Goal: Task Accomplishment & Management: Manage account settings

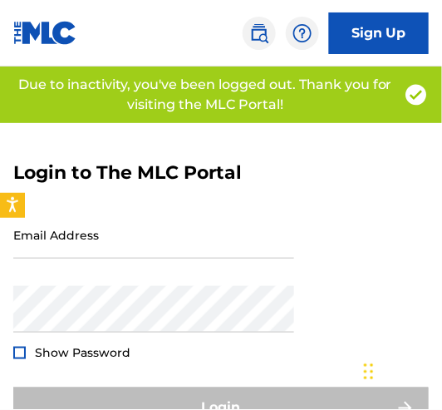
click at [175, 271] on div "Email Address" at bounding box center [153, 248] width 281 height 75
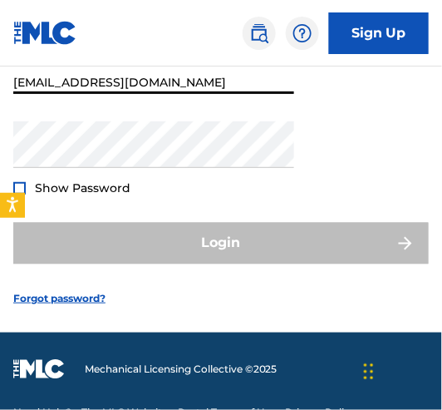
scroll to position [166, 0]
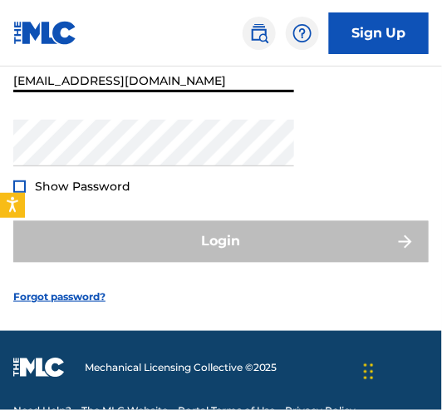
type input "[EMAIL_ADDRESS][DOMAIN_NAME]"
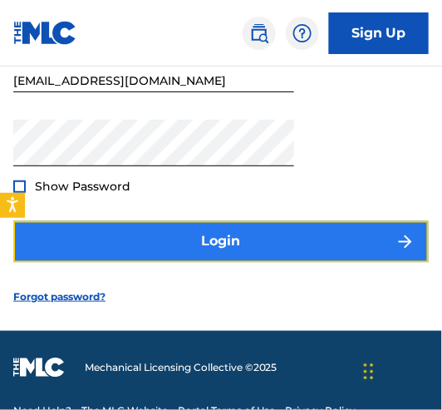
click at [231, 247] on button "Login" at bounding box center [221, 242] width 416 height 42
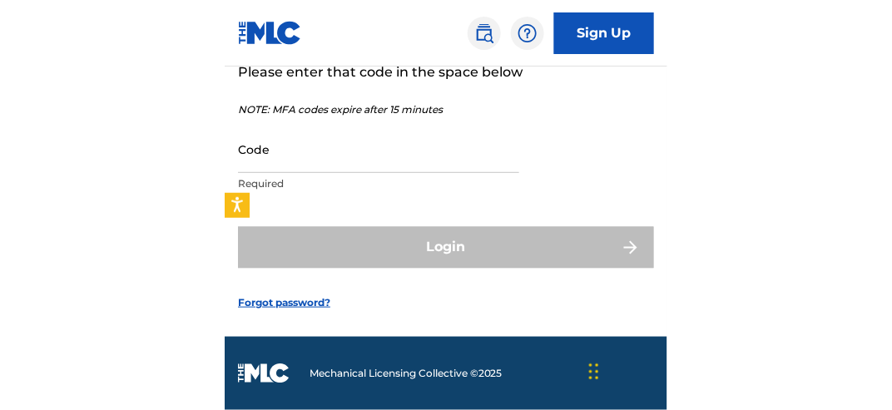
scroll to position [171, 0]
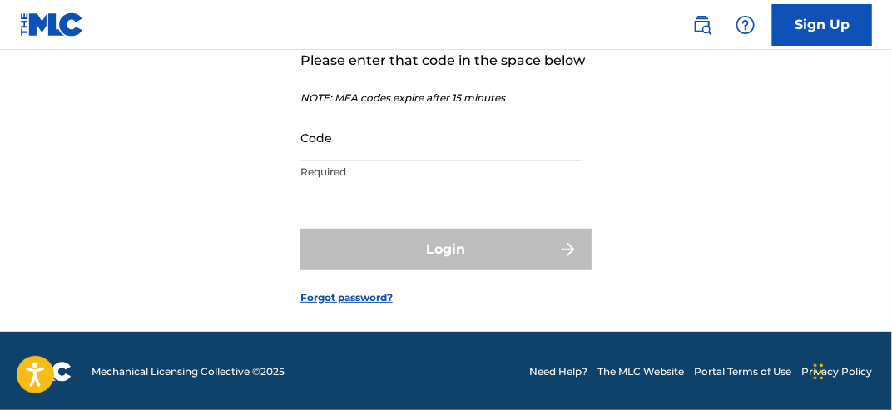
click at [360, 161] on input "Code" at bounding box center [440, 137] width 281 height 47
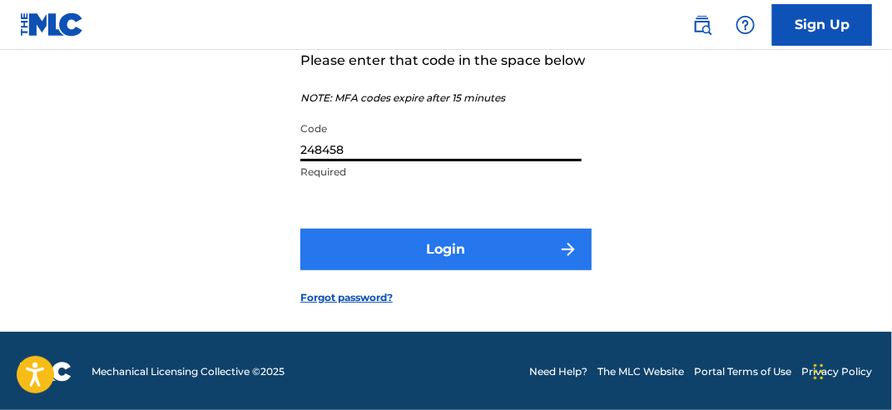
type input "248458"
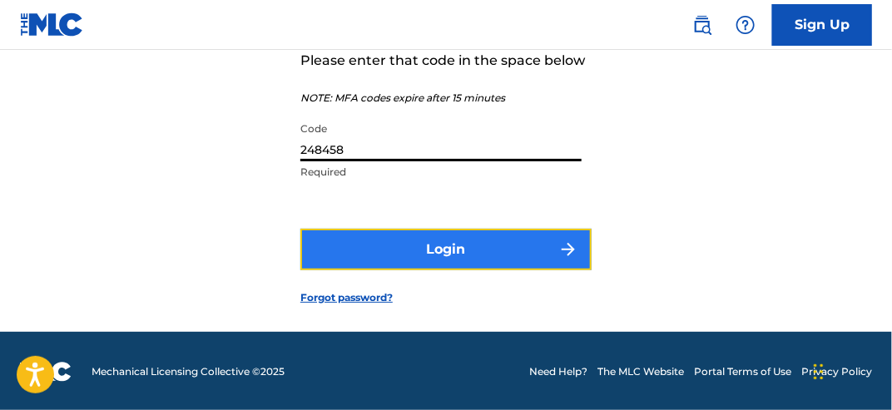
click at [442, 270] on button "Login" at bounding box center [445, 250] width 291 height 42
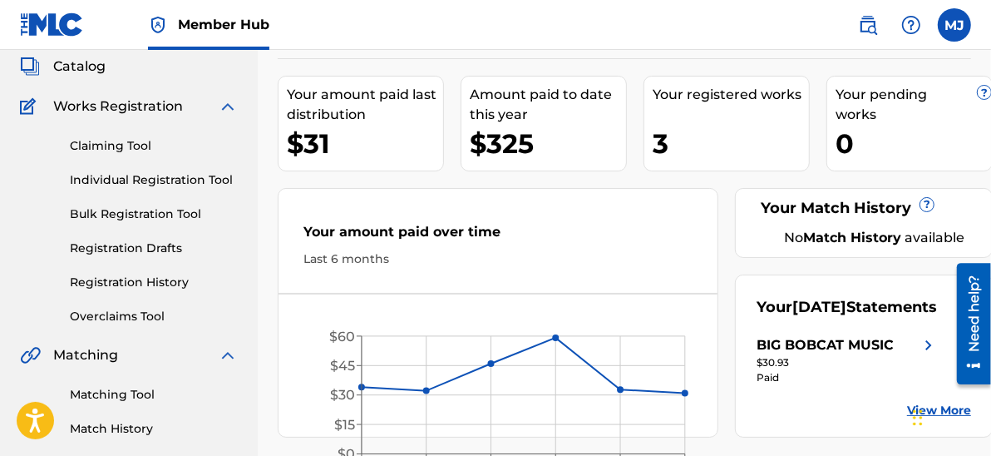
scroll to position [78, 0]
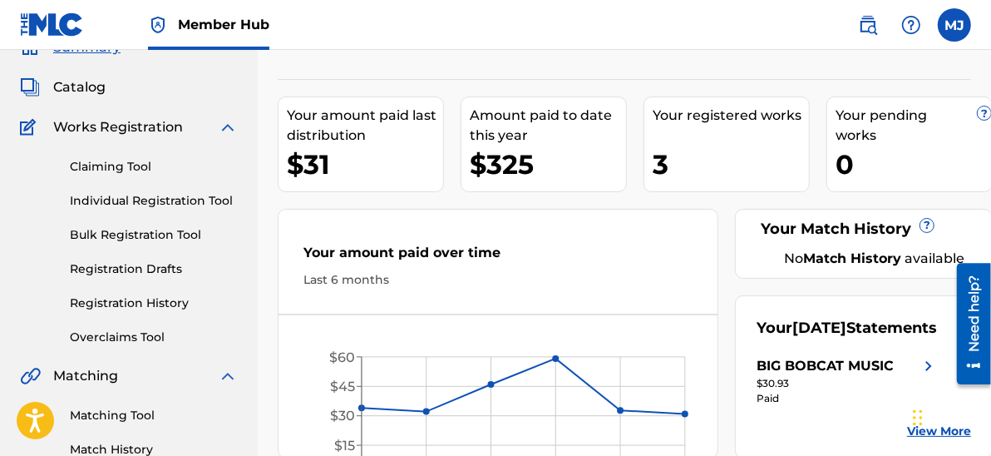
click at [226, 119] on img at bounding box center [228, 127] width 20 height 20
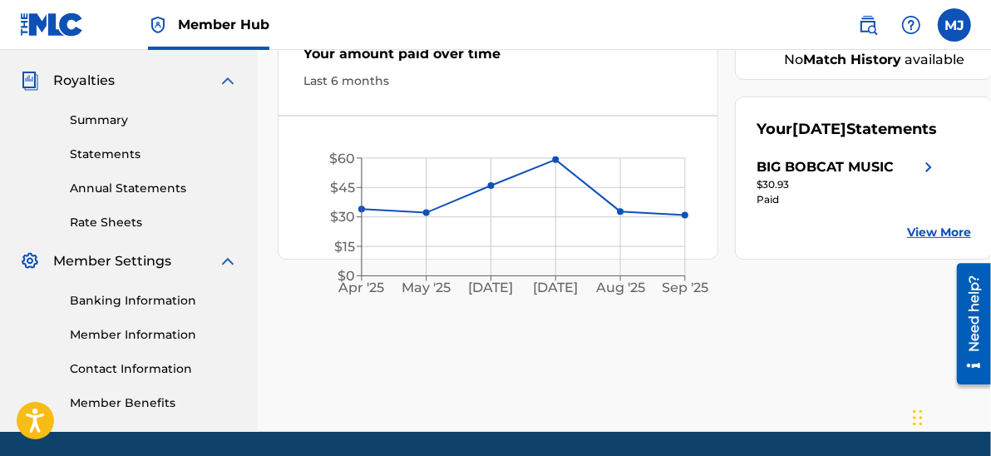
scroll to position [0, 0]
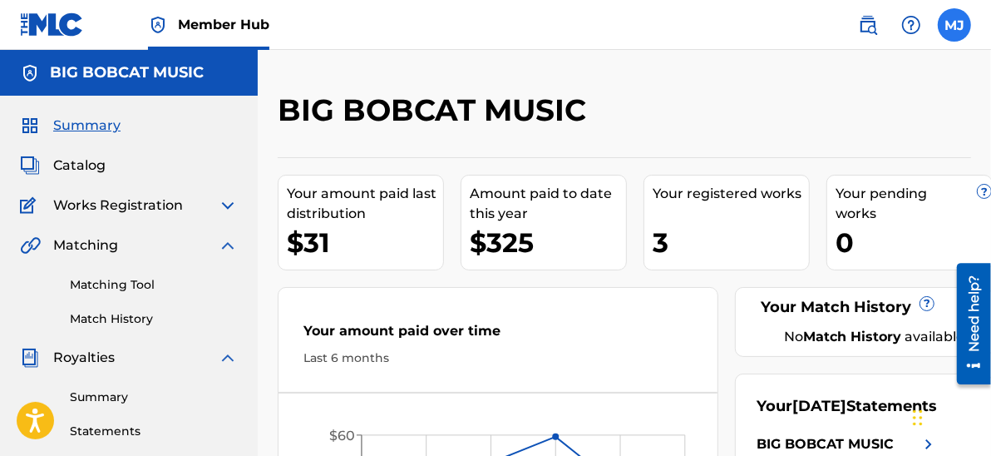
click at [442, 27] on label at bounding box center [954, 24] width 33 height 33
click at [442, 25] on input "[PERSON_NAME] [PERSON_NAME] [EMAIL_ADDRESS][DOMAIN_NAME] Notification Preferenc…" at bounding box center [955, 25] width 0 height 0
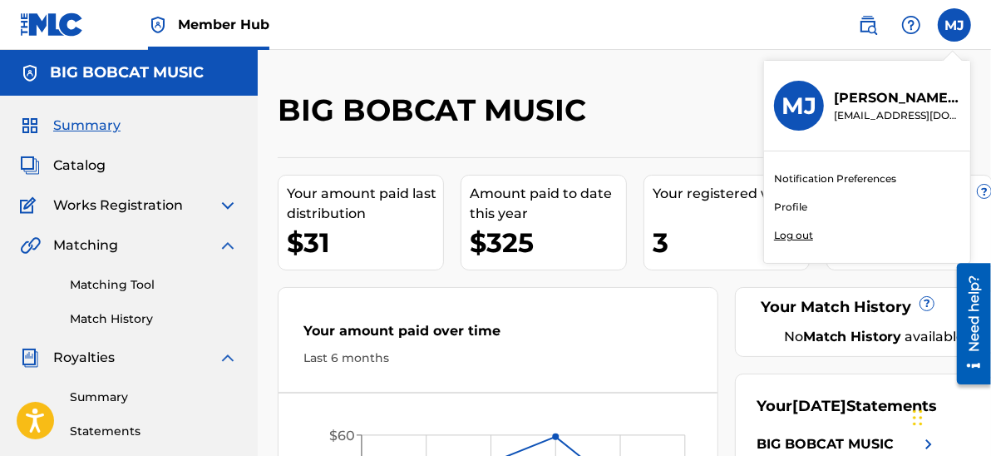
click at [442, 234] on p "Log out" at bounding box center [793, 235] width 39 height 15
click at [442, 25] on input "[PERSON_NAME] [PERSON_NAME] [EMAIL_ADDRESS][DOMAIN_NAME] Notification Preferenc…" at bounding box center [955, 25] width 0 height 0
